Goal: Find specific page/section

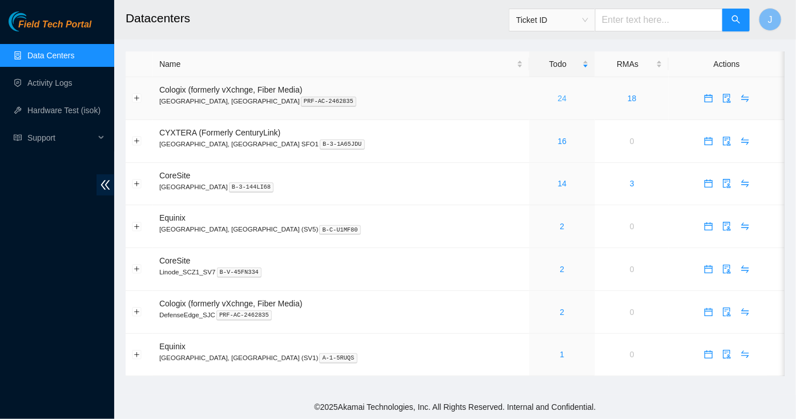
click at [558, 96] on link "24" at bounding box center [562, 98] width 9 height 9
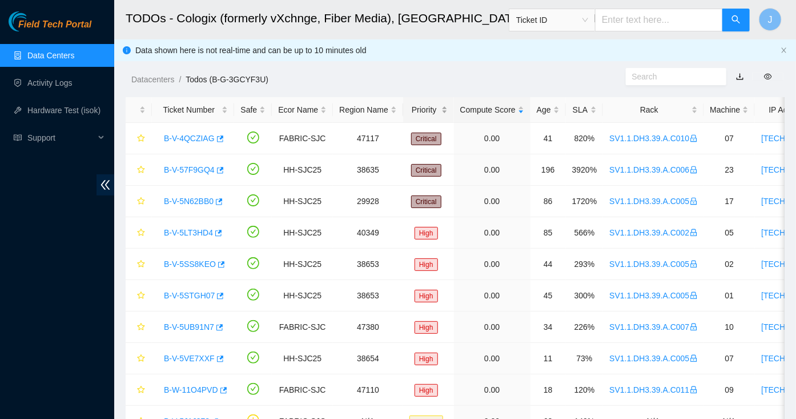
click at [431, 110] on div "Priority" at bounding box center [428, 109] width 38 height 13
click at [556, 107] on div "Age" at bounding box center [548, 109] width 23 height 13
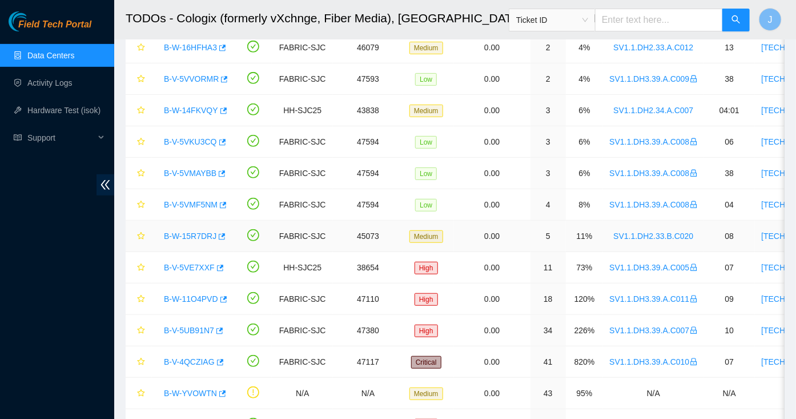
scroll to position [184, 0]
